Goal: Find specific page/section: Find specific page/section

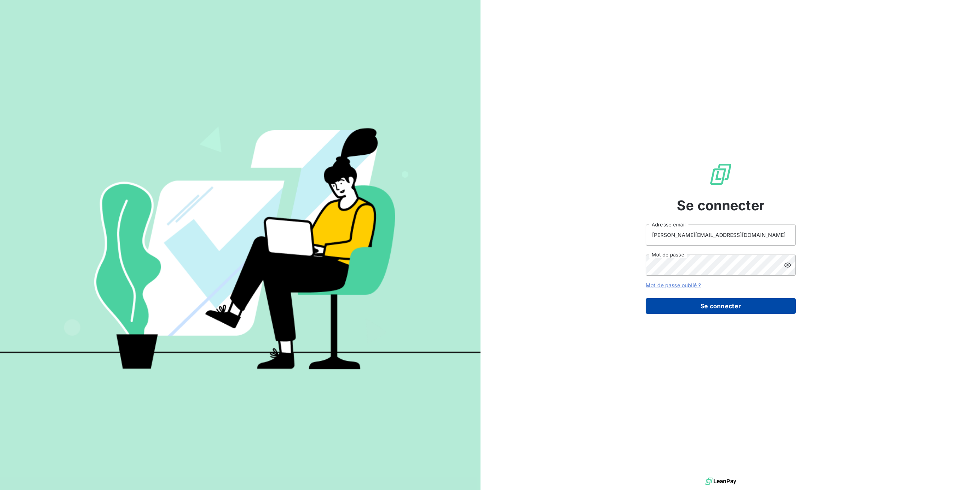
click at [689, 310] on button "Se connecter" at bounding box center [721, 306] width 150 height 16
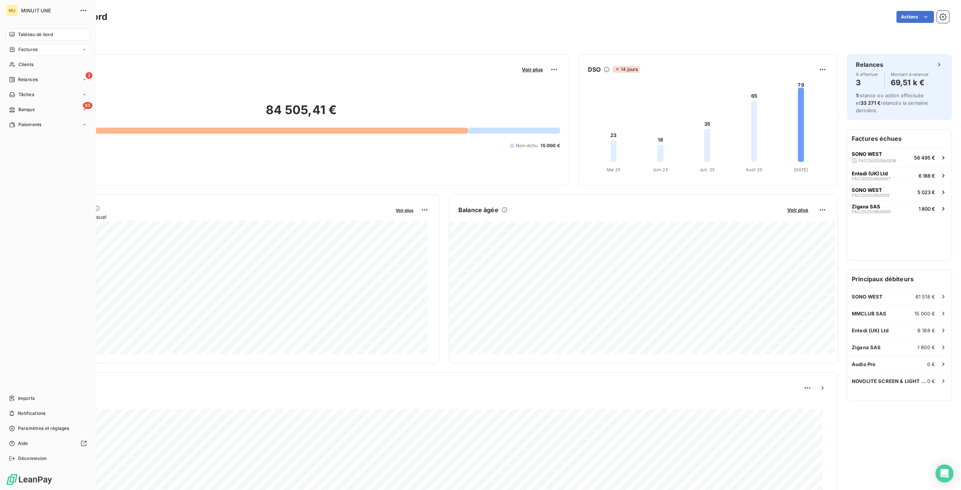
click at [33, 51] on span "Factures" at bounding box center [27, 49] width 19 height 7
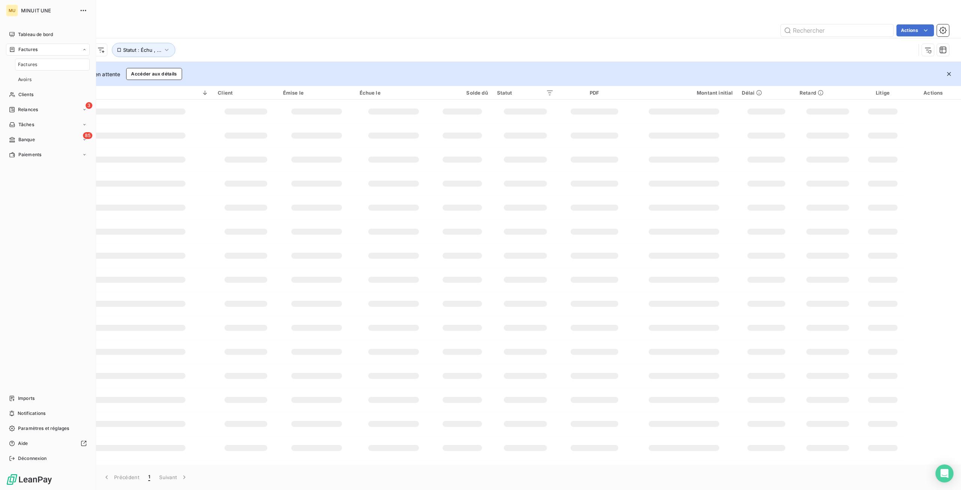
click at [35, 63] on span "Factures" at bounding box center [27, 64] width 19 height 7
